Goal: Check status

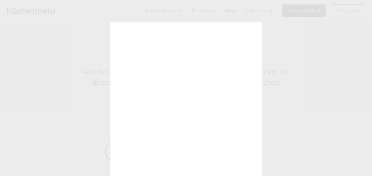
scroll to position [89, 0]
